Goal: Information Seeking & Learning: Learn about a topic

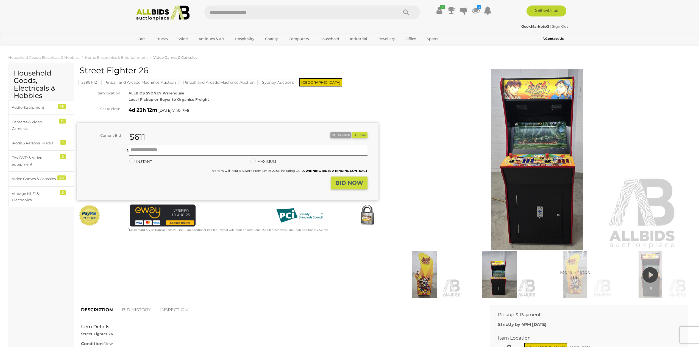
click at [53, 17] on div "✔ Track & Trace 3" at bounding box center [349, 11] width 699 height 22
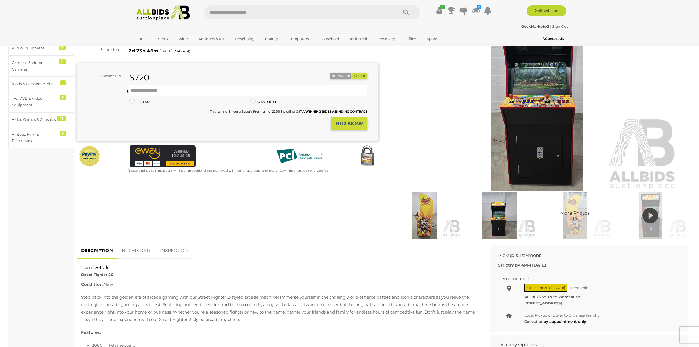
click at [484, 138] on img at bounding box center [537, 99] width 281 height 181
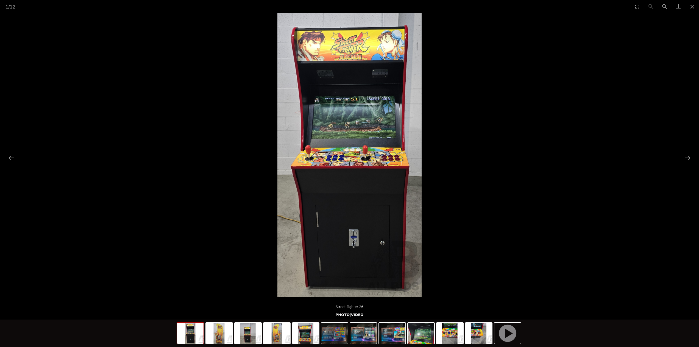
scroll to position [329, 0]
click at [692, 155] on button "Next slide" at bounding box center [688, 157] width 12 height 11
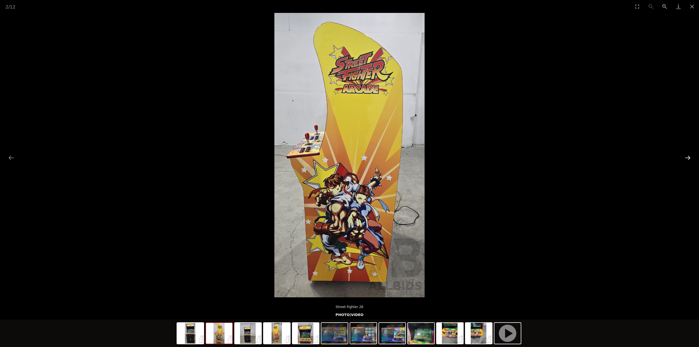
click at [692, 155] on button "Next slide" at bounding box center [688, 157] width 12 height 11
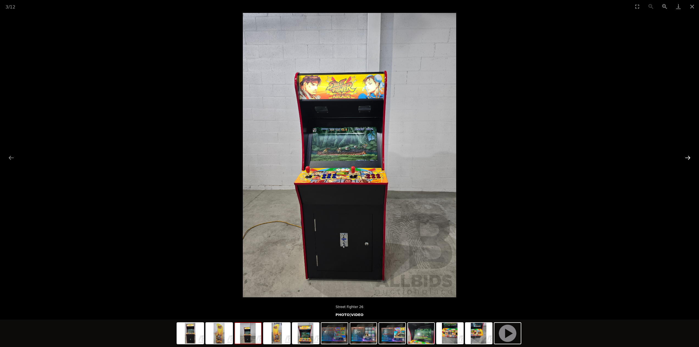
click at [692, 155] on button "Next slide" at bounding box center [688, 157] width 12 height 11
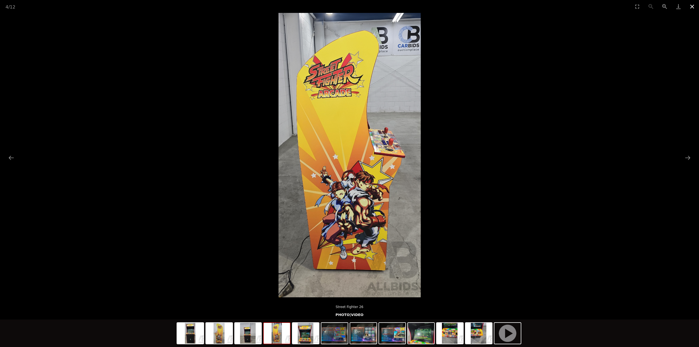
click at [690, 5] on button "Close gallery" at bounding box center [692, 6] width 14 height 13
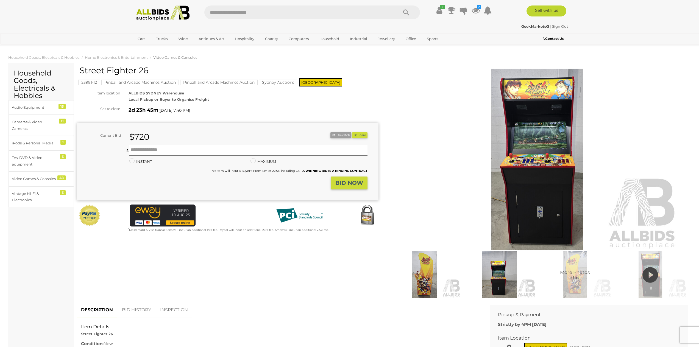
click at [540, 167] on img at bounding box center [537, 159] width 281 height 181
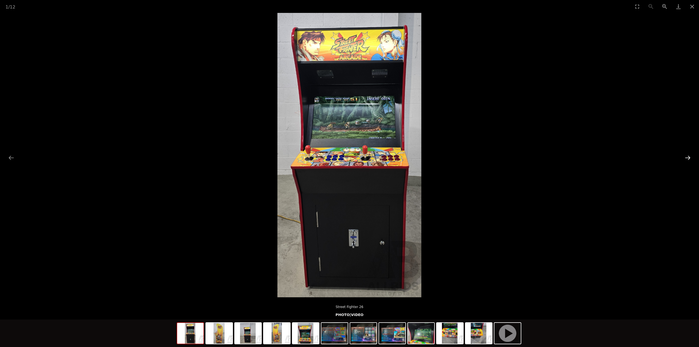
click at [688, 157] on button "Next slide" at bounding box center [688, 157] width 12 height 11
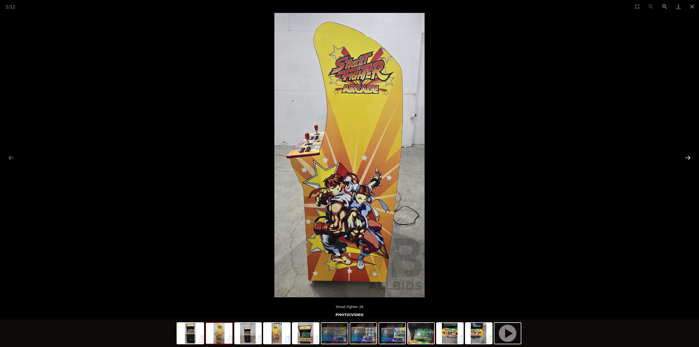
click at [688, 157] on button "Next slide" at bounding box center [688, 157] width 12 height 11
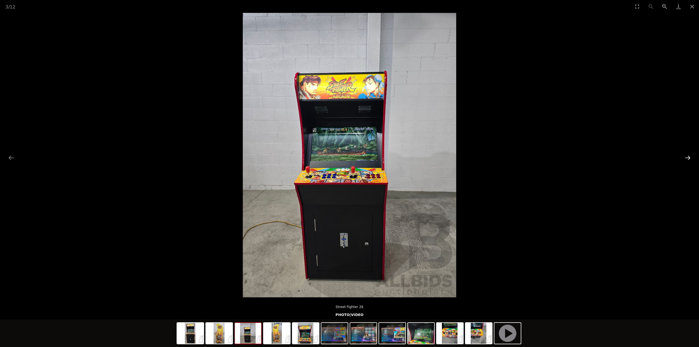
click at [688, 157] on button "Next slide" at bounding box center [688, 157] width 12 height 11
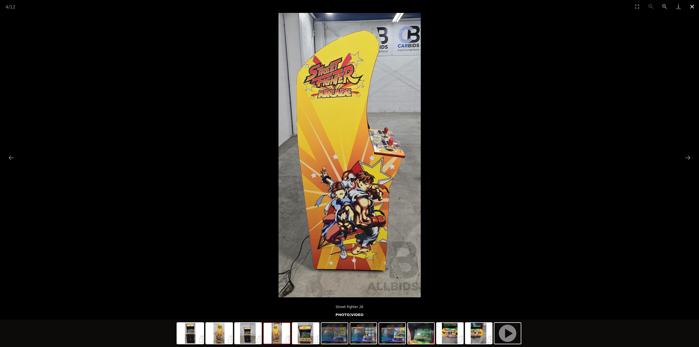
click at [688, 7] on button "Close gallery" at bounding box center [692, 6] width 14 height 13
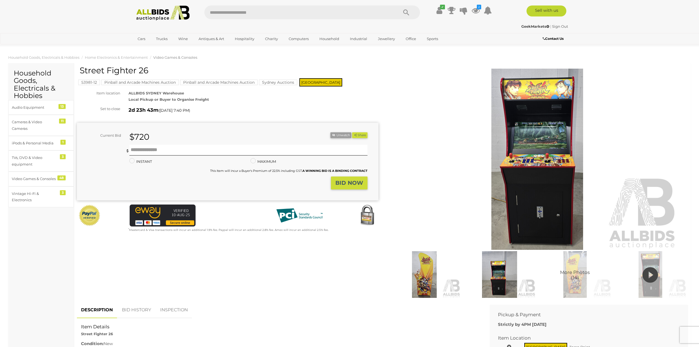
click at [446, 67] on div "More Photos (14)" at bounding box center [538, 182] width 302 height 233
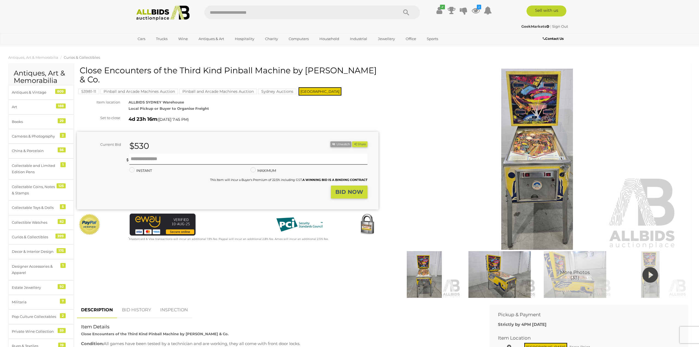
click at [542, 124] on img at bounding box center [537, 159] width 281 height 181
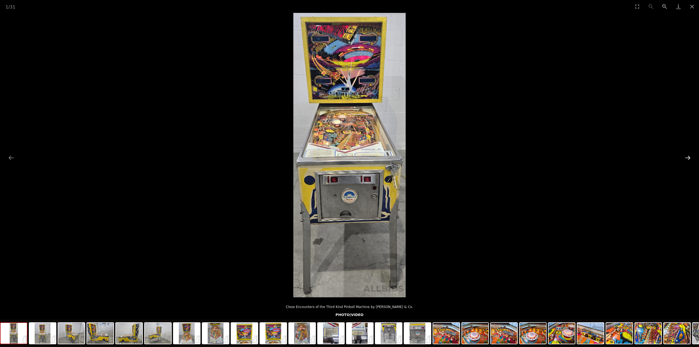
click at [688, 152] on button "Next slide" at bounding box center [688, 157] width 12 height 11
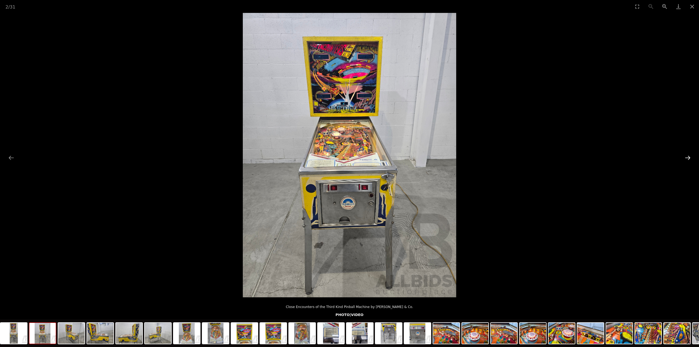
click at [690, 156] on button "Next slide" at bounding box center [688, 157] width 12 height 11
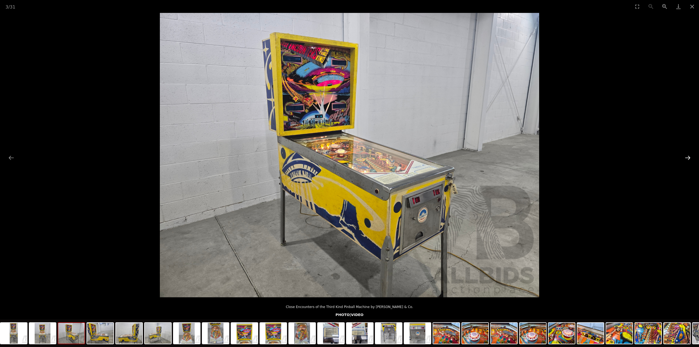
click at [690, 156] on button "Next slide" at bounding box center [688, 157] width 12 height 11
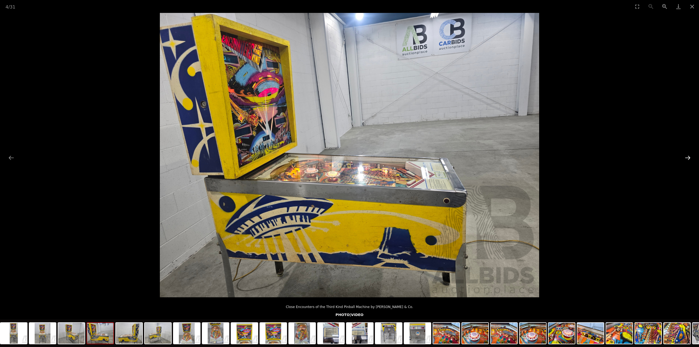
click at [690, 156] on button "Next slide" at bounding box center [688, 157] width 12 height 11
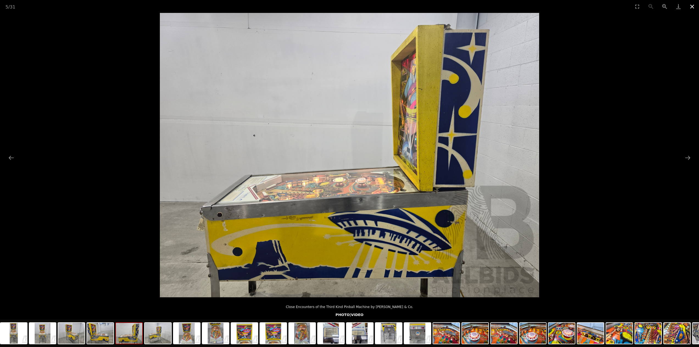
click at [694, 9] on button "Close gallery" at bounding box center [692, 6] width 14 height 13
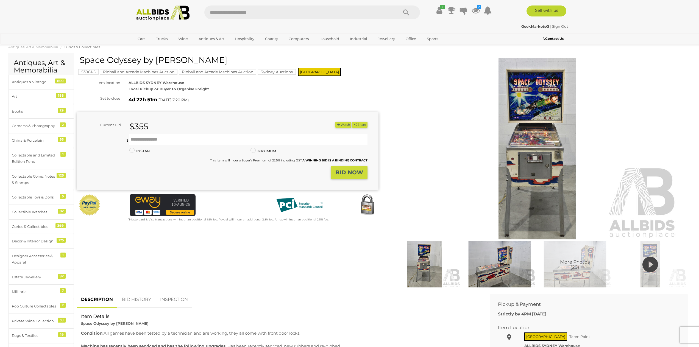
scroll to position [10, 0]
